Goal: Task Accomplishment & Management: Manage account settings

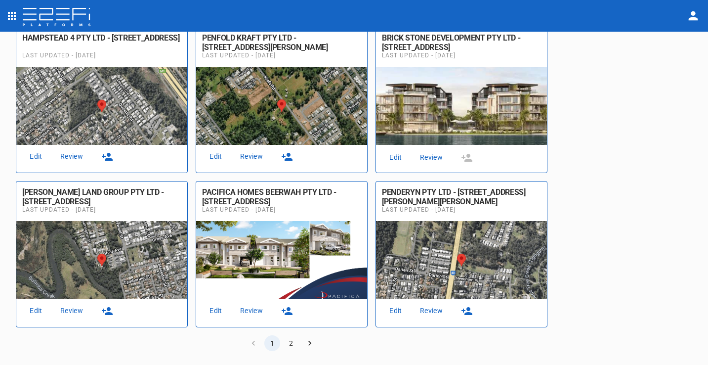
scroll to position [506, 0]
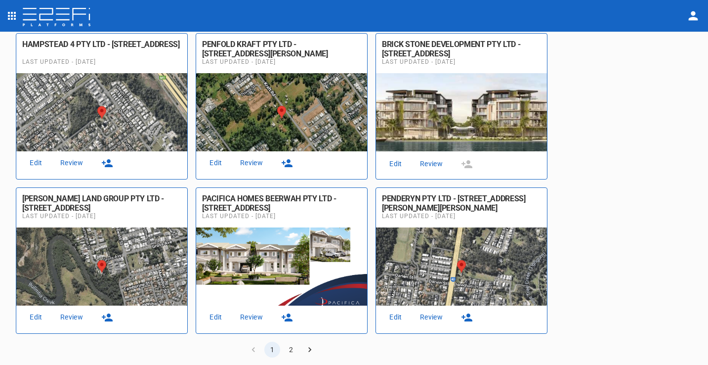
click at [294, 345] on button "2" at bounding box center [291, 349] width 16 height 16
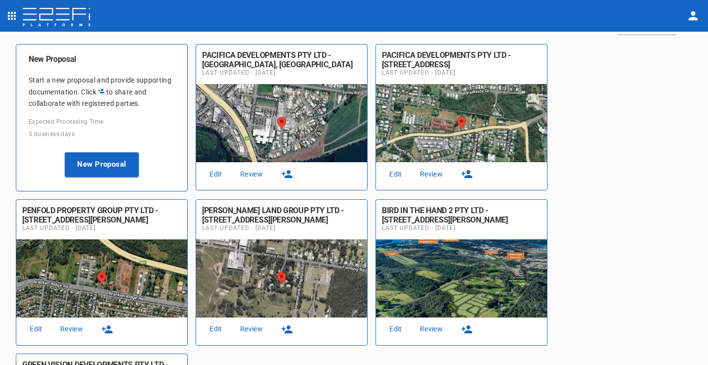
scroll to position [63, 0]
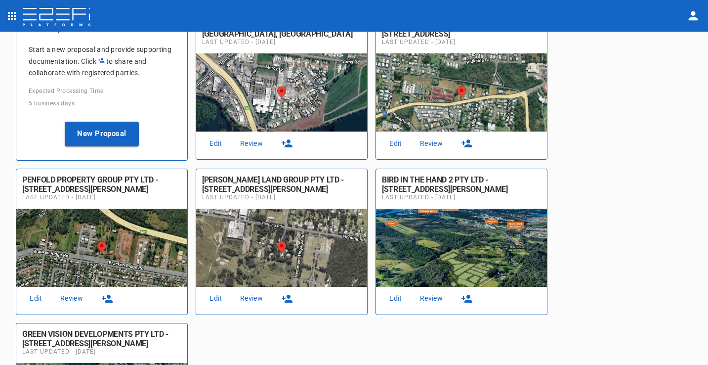
click at [393, 296] on link "Edit" at bounding box center [396, 297] width 32 height 13
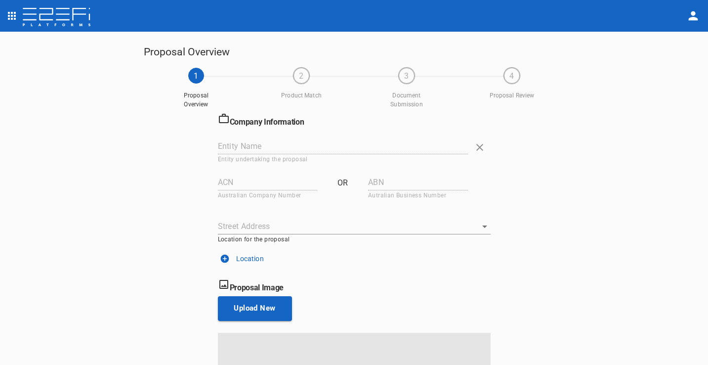
type input "BIRD IN THE HAND 2 PTY LTD"
type input "639 006 803"
type input "344 John Oxley Dr, Thrumster, 2444, NSW, AU"
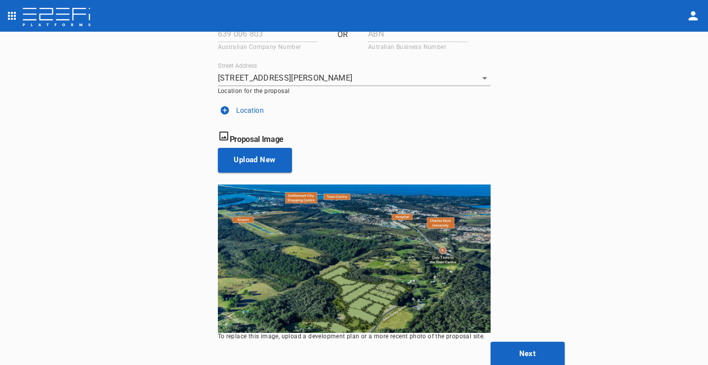
scroll to position [148, 0]
click at [503, 348] on button "Next" at bounding box center [528, 353] width 74 height 25
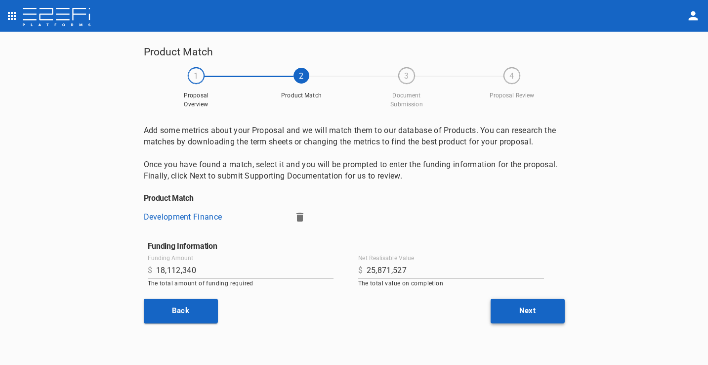
click at [527, 305] on button "Next" at bounding box center [528, 310] width 74 height 25
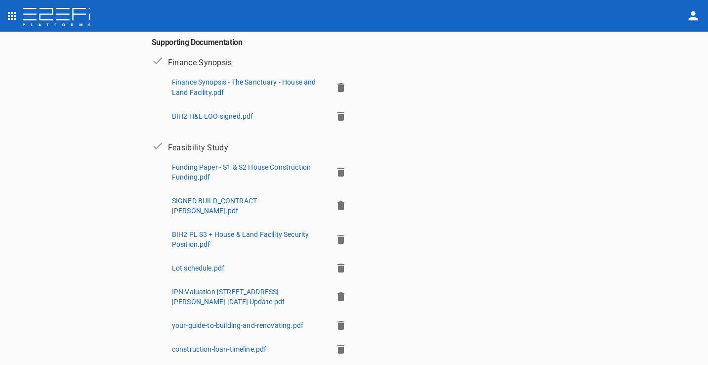
scroll to position [201, 0]
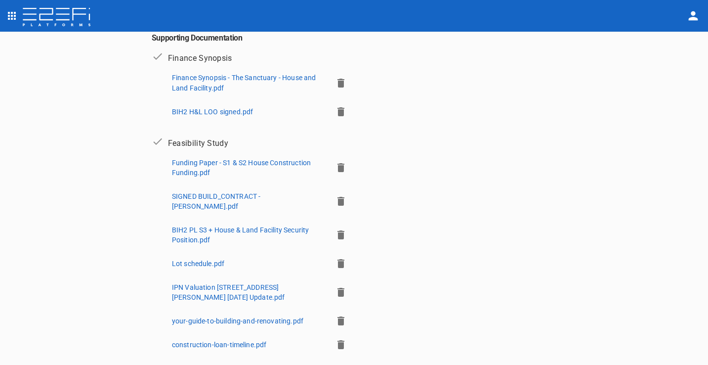
click at [294, 282] on p "IPN Valuation 344 John Oxley Drive Nov 2023 Update.pdf" at bounding box center [248, 292] width 153 height 20
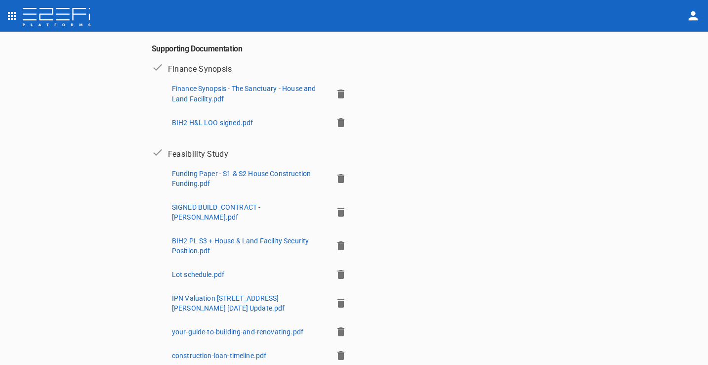
scroll to position [124, 0]
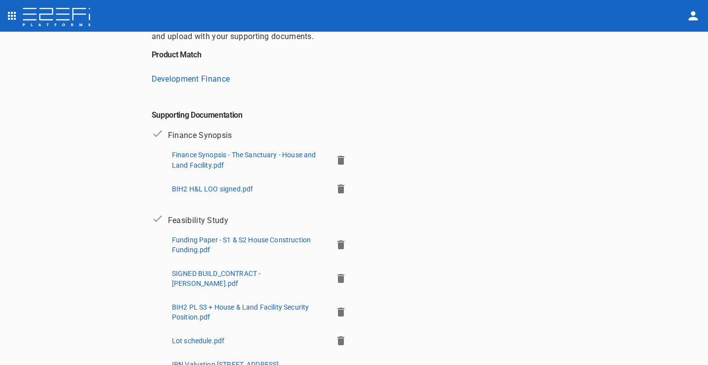
click at [177, 302] on p "BIH2 PL S3 + House & Land Facility Security Position.pdf" at bounding box center [248, 312] width 153 height 20
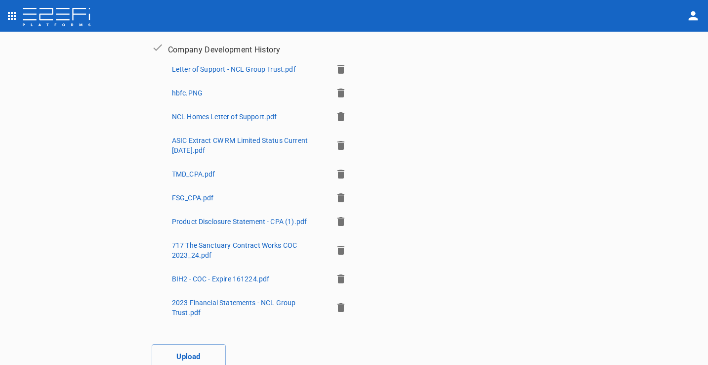
scroll to position [957, 0]
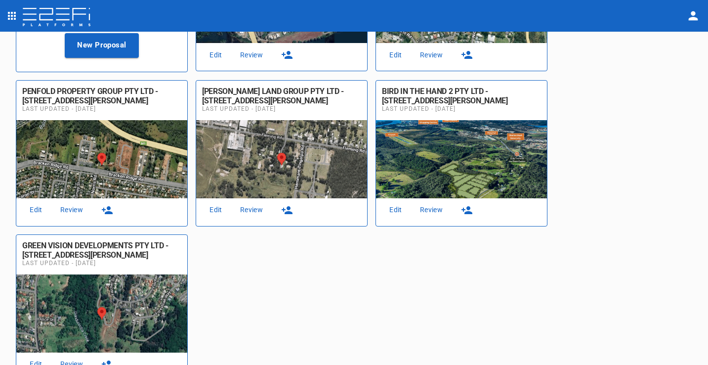
scroll to position [204, 0]
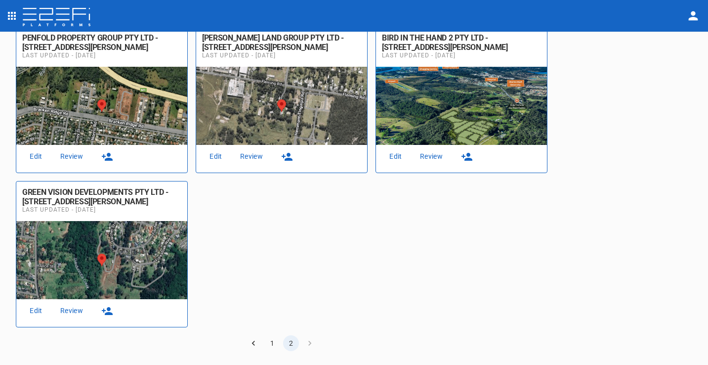
click at [274, 343] on button "1" at bounding box center [272, 343] width 16 height 16
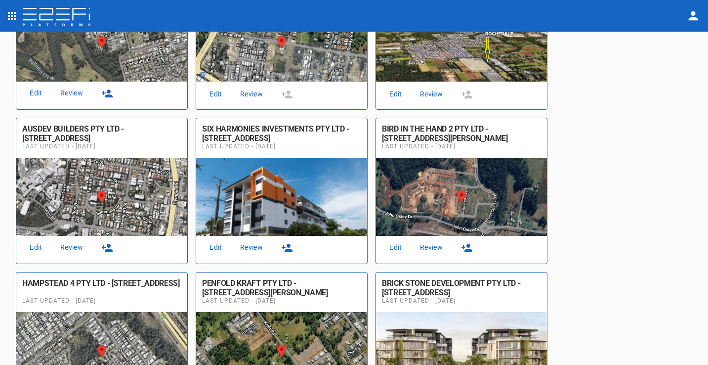
scroll to position [270, 0]
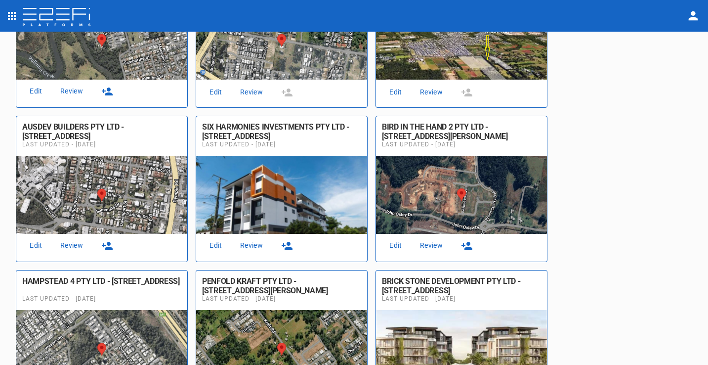
click at [396, 246] on link "Edit" at bounding box center [396, 245] width 32 height 13
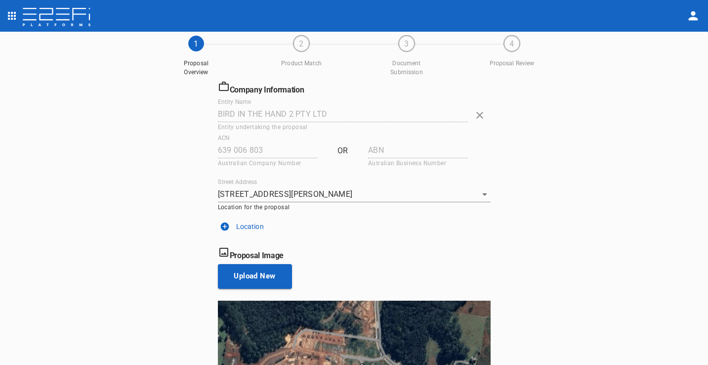
scroll to position [148, 0]
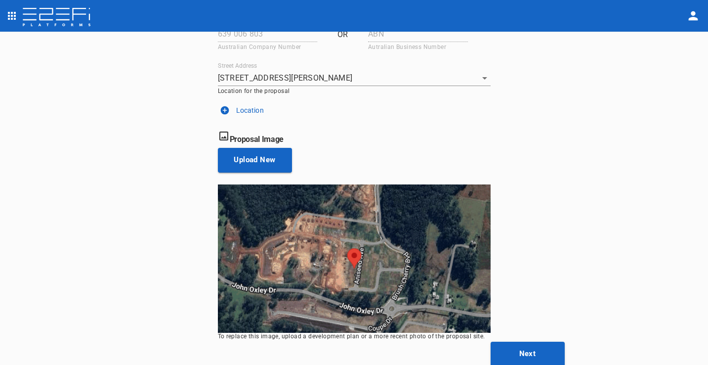
drag, startPoint x: 517, startPoint y: 344, endPoint x: 521, endPoint y: 327, distance: 17.7
click at [517, 344] on button "Next" at bounding box center [528, 353] width 74 height 25
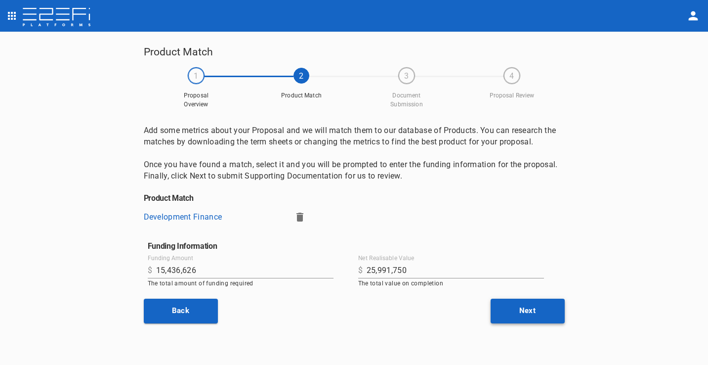
click at [531, 307] on button "Next" at bounding box center [528, 310] width 74 height 25
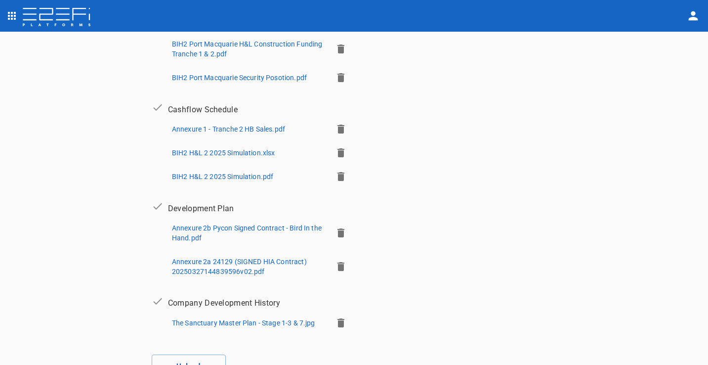
scroll to position [380, 0]
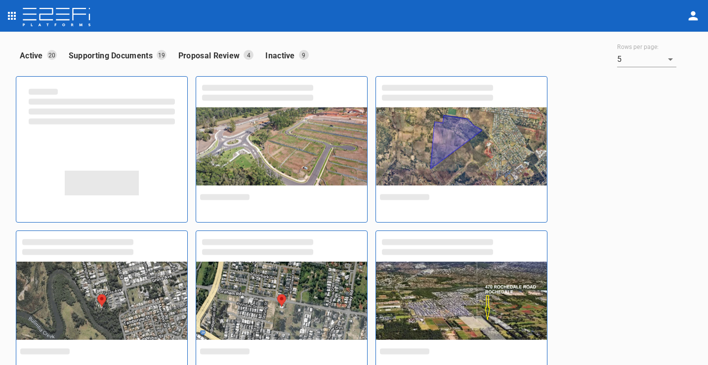
click at [288, 56] on p "Inactive" at bounding box center [281, 55] width 33 height 11
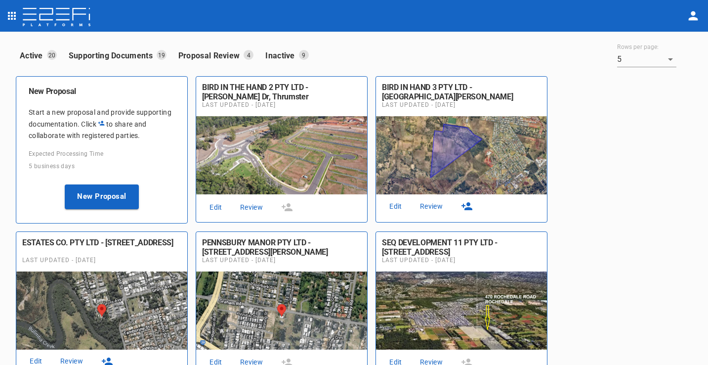
click at [287, 52] on p "Inactive" at bounding box center [281, 55] width 33 height 11
click at [280, 55] on p "Inactive" at bounding box center [281, 55] width 33 height 11
click at [296, 55] on p "Inactive" at bounding box center [281, 55] width 33 height 11
click at [307, 54] on p "9" at bounding box center [304, 55] width 10 height 10
click at [282, 54] on p "Inactive" at bounding box center [281, 55] width 33 height 11
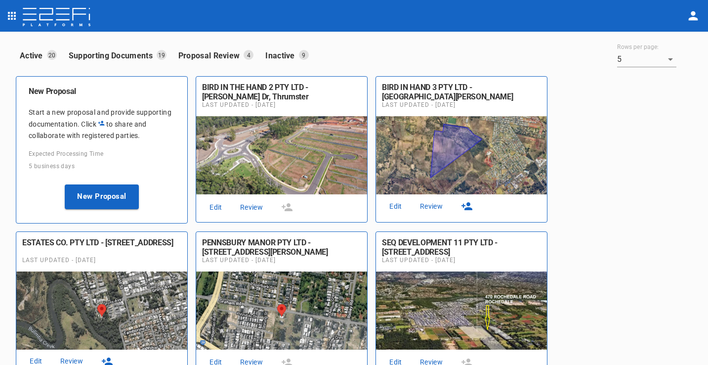
click at [282, 54] on p "Inactive" at bounding box center [281, 55] width 33 height 11
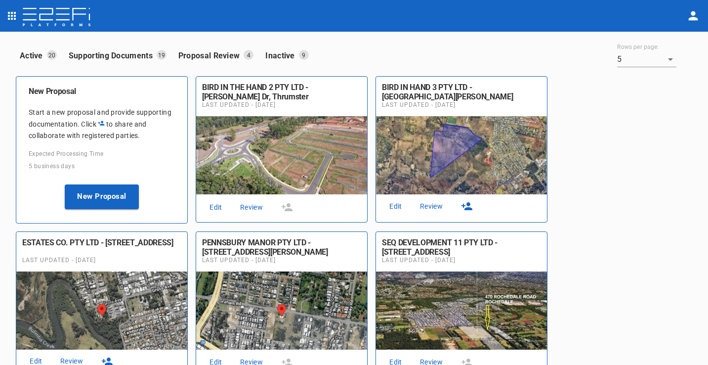
click at [282, 54] on p "Inactive" at bounding box center [281, 55] width 33 height 11
click at [141, 51] on p "Supporting Documents" at bounding box center [113, 55] width 88 height 11
click at [288, 55] on p "Inactive" at bounding box center [281, 55] width 33 height 11
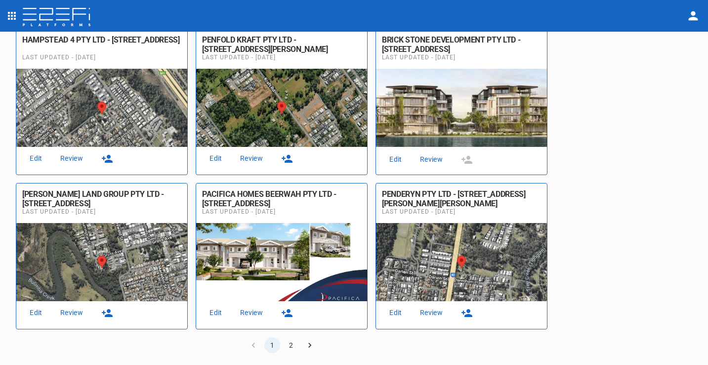
scroll to position [513, 0]
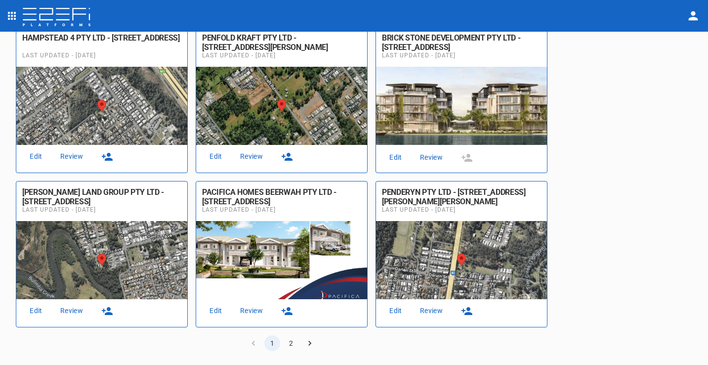
click at [289, 340] on button "2" at bounding box center [291, 343] width 16 height 16
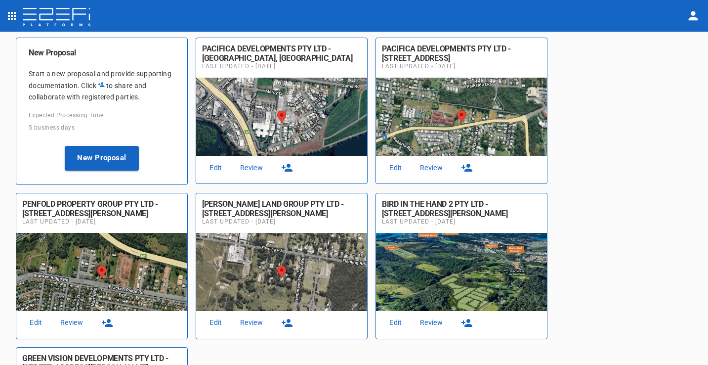
scroll to position [204, 0]
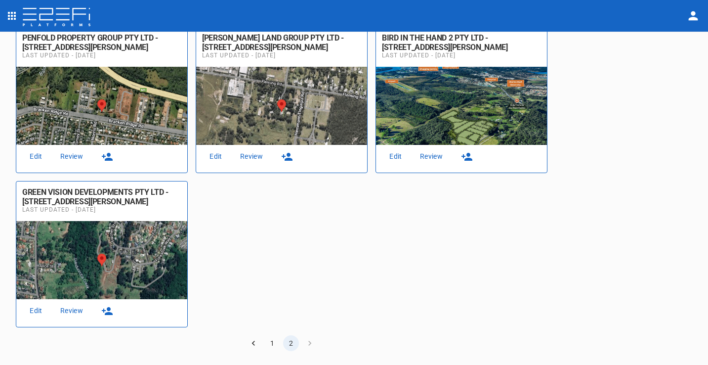
click at [271, 341] on button "1" at bounding box center [272, 343] width 16 height 16
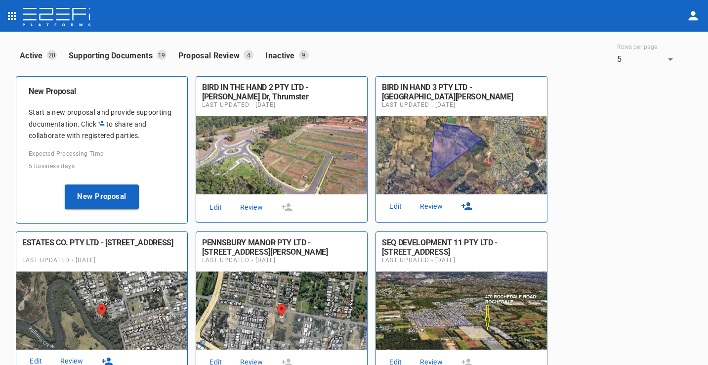
click at [212, 205] on link "Edit" at bounding box center [216, 207] width 32 height 13
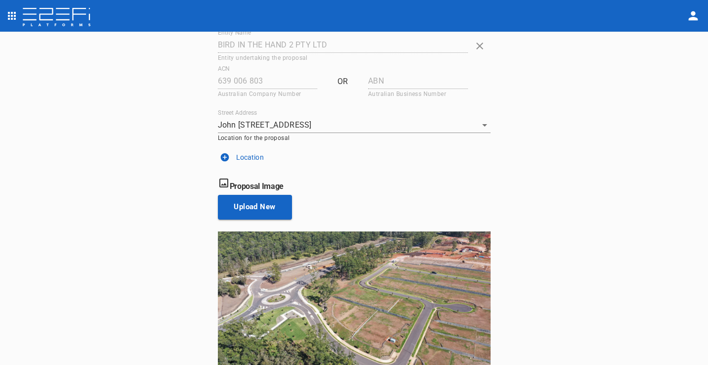
scroll to position [148, 0]
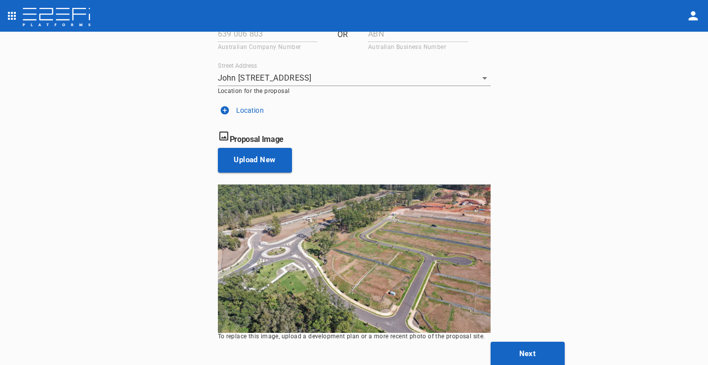
click at [526, 348] on button "Next" at bounding box center [528, 353] width 74 height 25
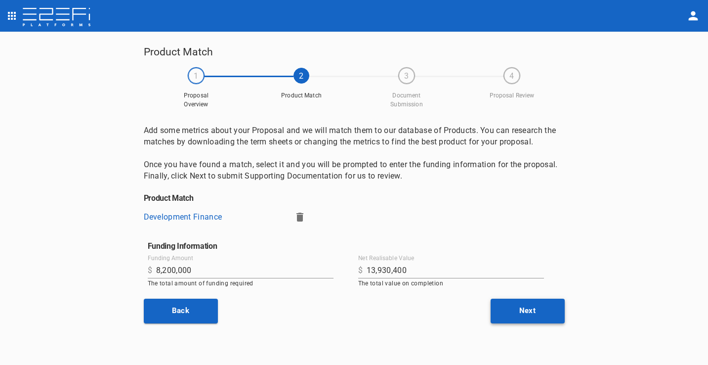
click at [524, 314] on button "Next" at bounding box center [528, 310] width 74 height 25
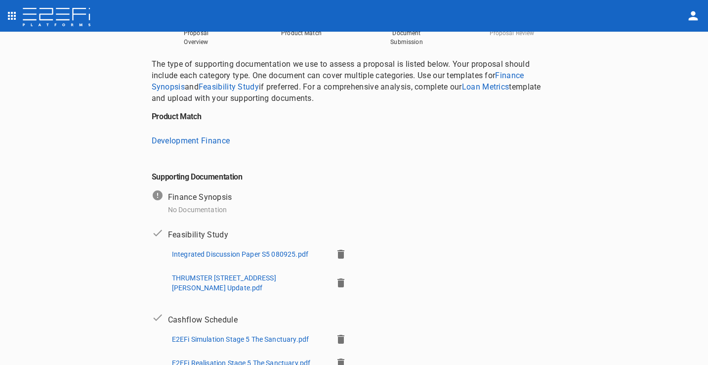
scroll to position [86, 0]
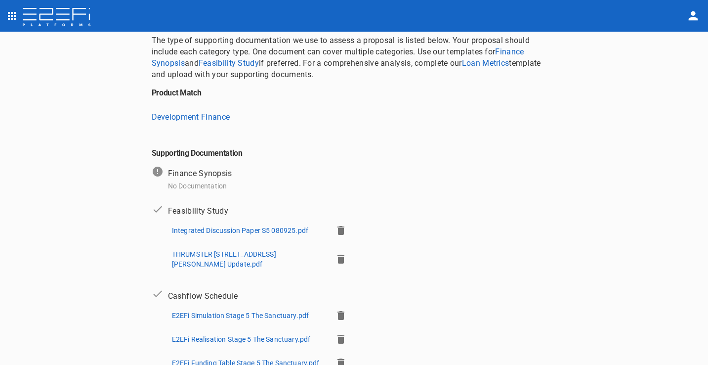
click at [282, 225] on p "Integrated Discussion Paper S5 080925.pdf" at bounding box center [240, 230] width 136 height 10
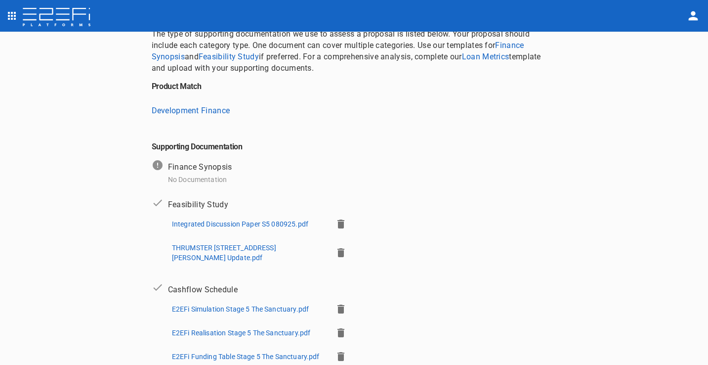
scroll to position [204, 0]
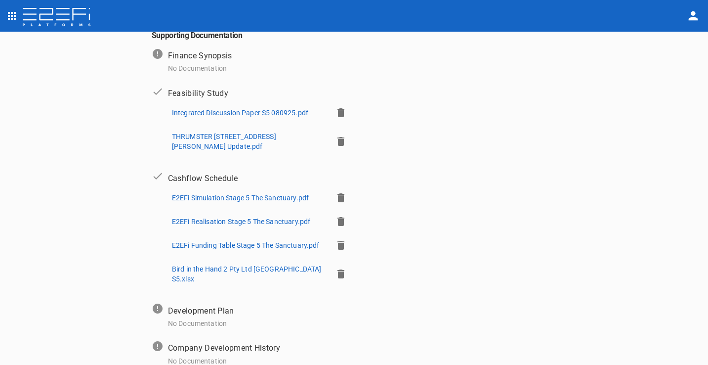
click at [267, 133] on p "THRUMSTER 344 John Oxley Drive 2025 Update.pdf" at bounding box center [248, 141] width 153 height 20
